Goal: Navigation & Orientation: Find specific page/section

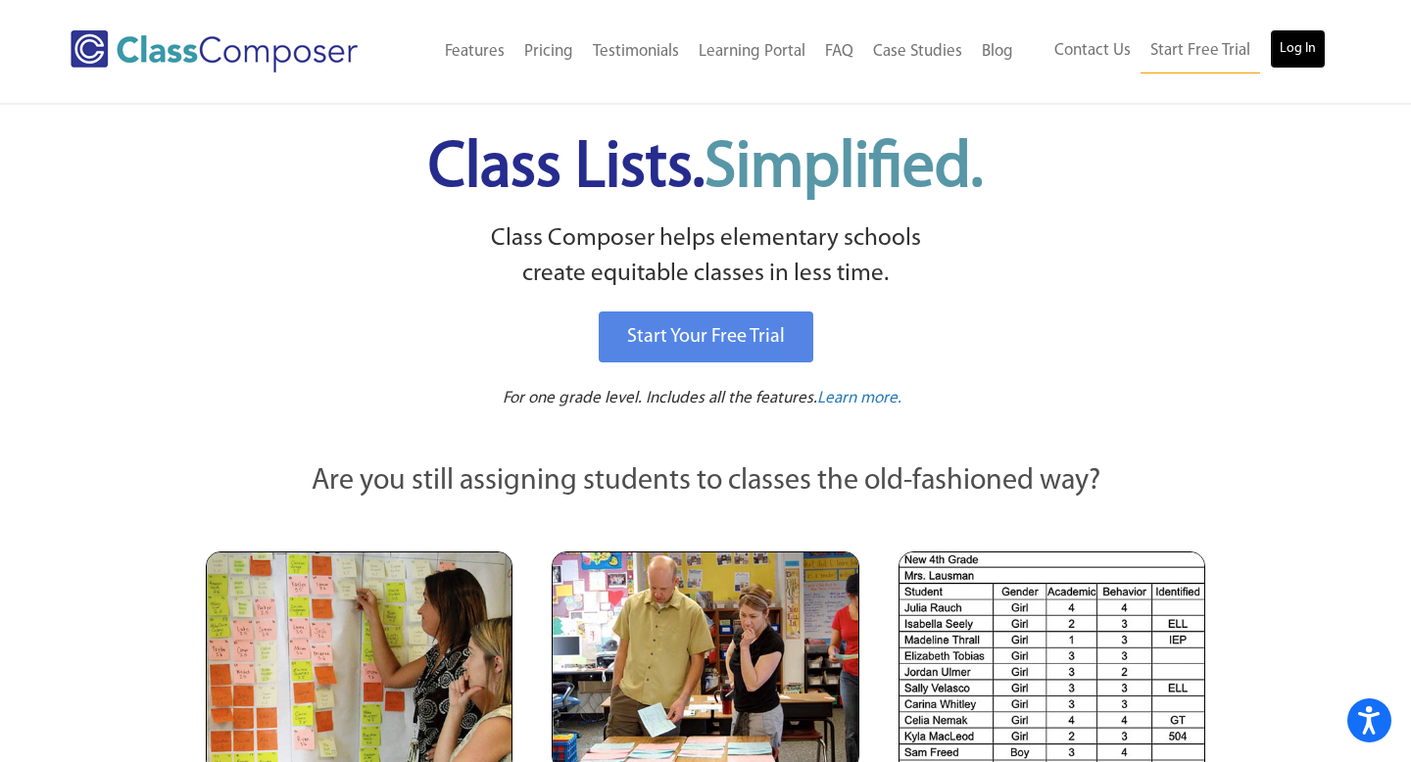
click at [1301, 55] on link "Log In" at bounding box center [1298, 48] width 56 height 39
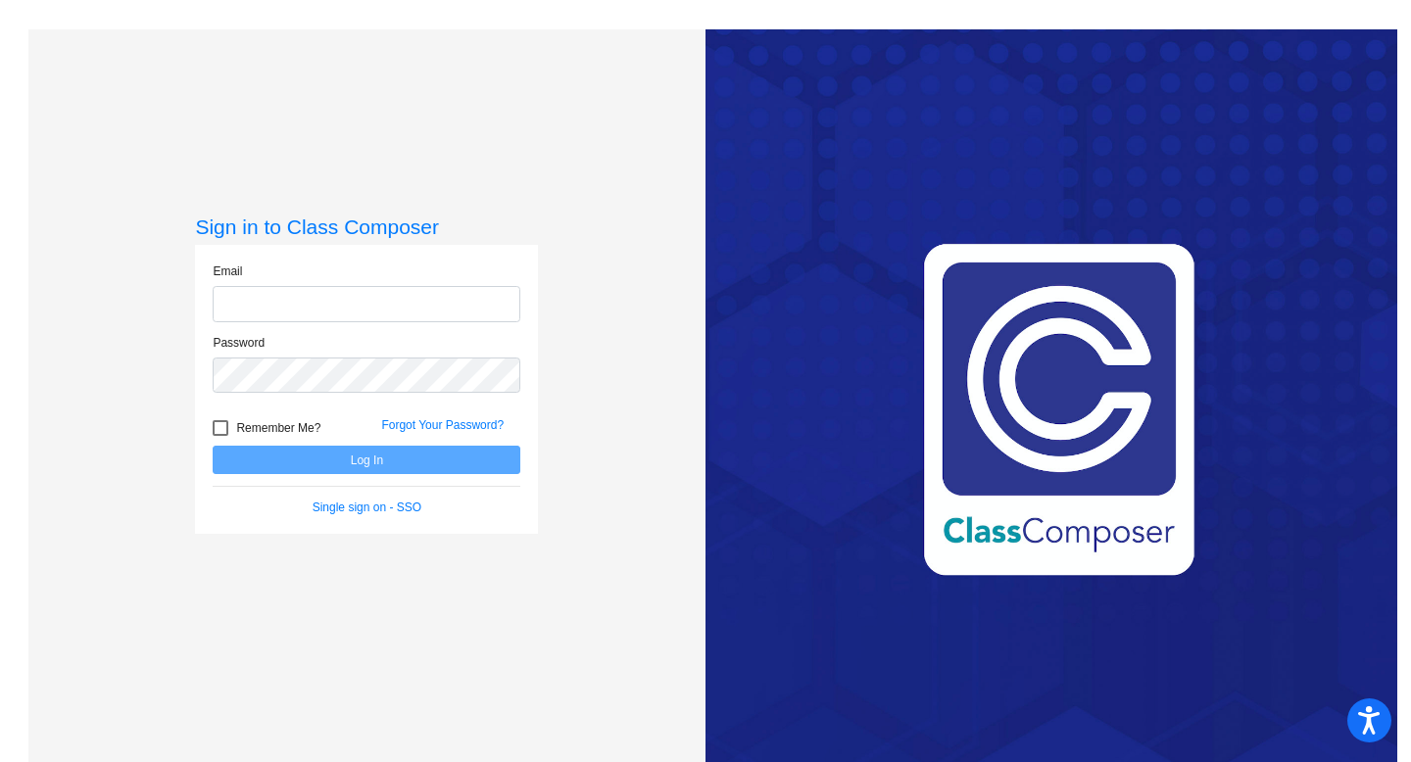
type input "[PERSON_NAME][EMAIL_ADDRESS][PERSON_NAME][DOMAIN_NAME]"
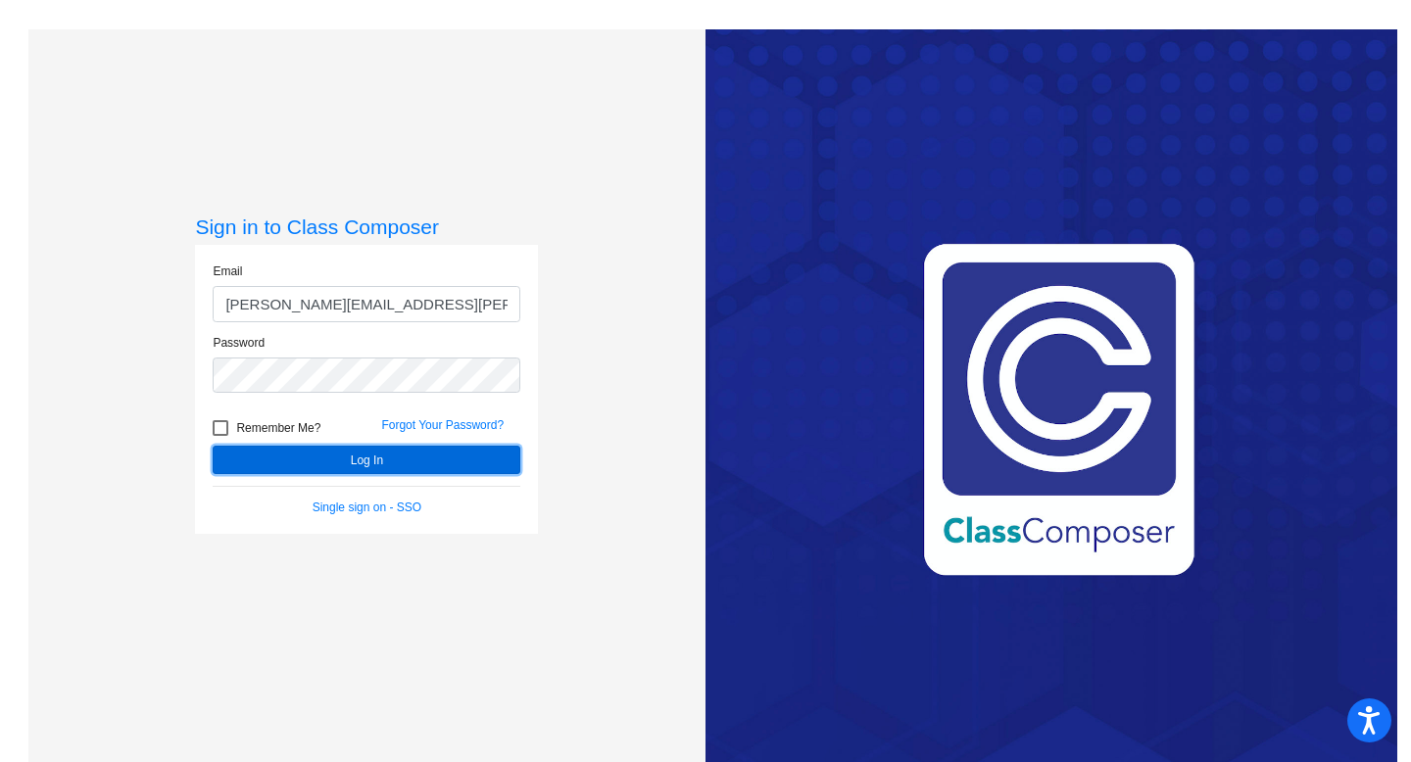
click at [377, 463] on button "Log In" at bounding box center [367, 460] width 308 height 28
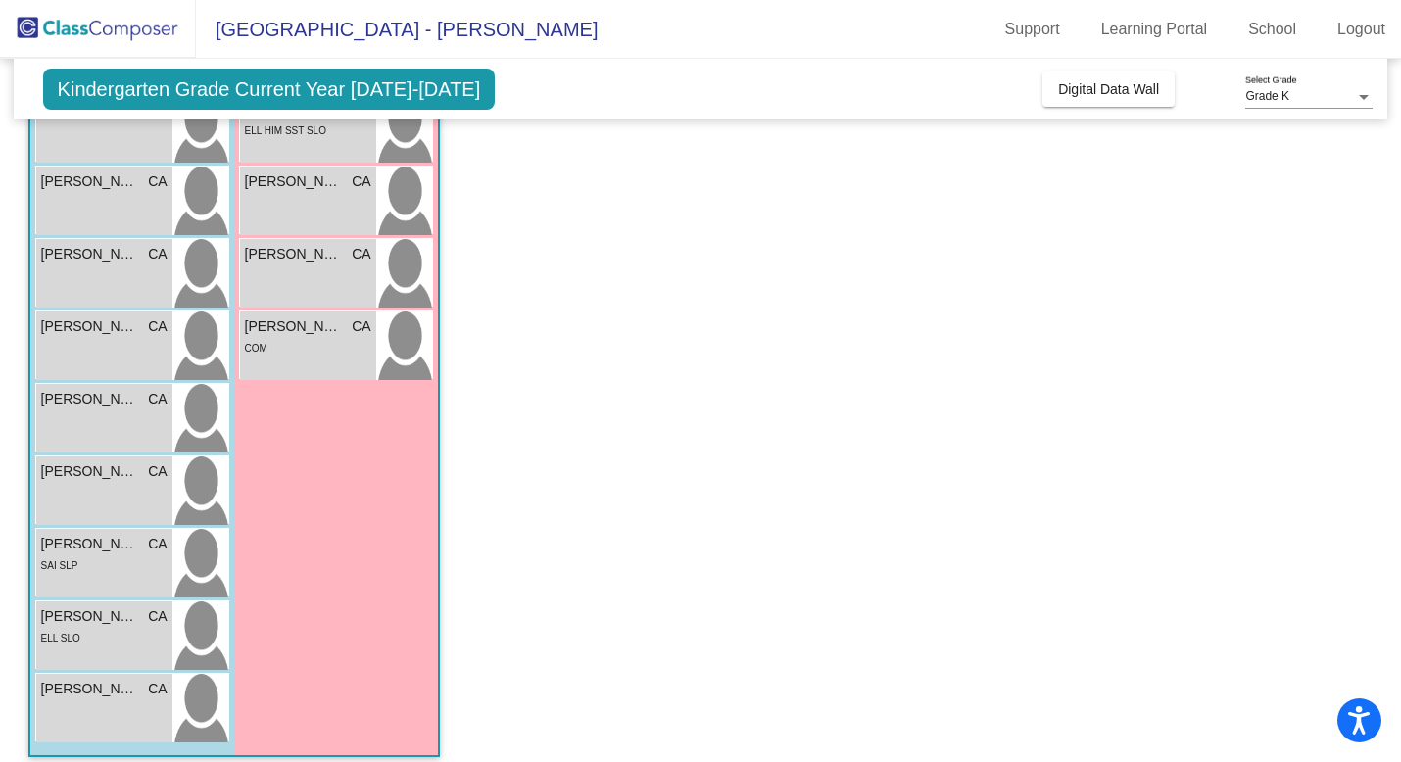
scroll to position [589, 0]
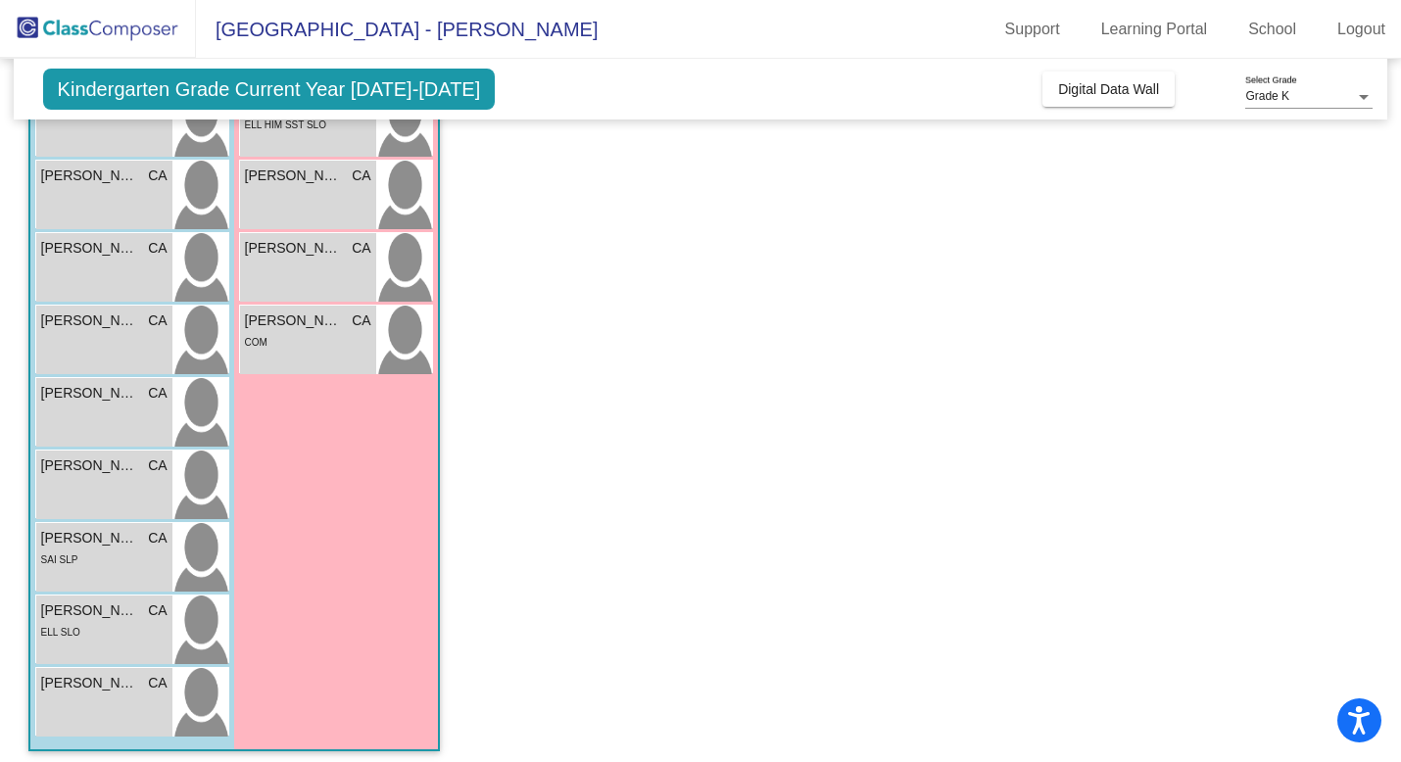
click at [114, 549] on div "SAI SLP" at bounding box center [104, 559] width 126 height 21
